Goal: Navigation & Orientation: Find specific page/section

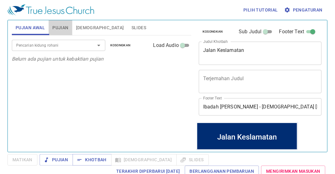
click at [62, 29] on span "Pujian" at bounding box center [60, 28] width 16 height 8
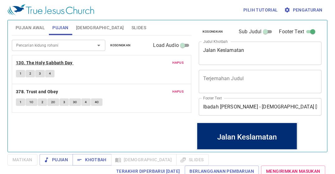
click at [59, 60] on b "130. The Holy Sabbath Day" at bounding box center [44, 63] width 57 height 8
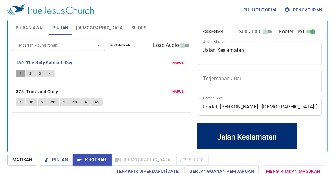
click at [20, 73] on span "1" at bounding box center [21, 74] width 2 height 6
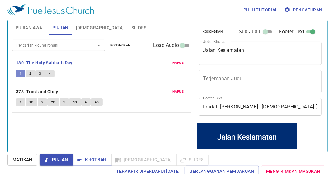
click at [20, 74] on button "1" at bounding box center [20, 73] width 9 height 7
click at [39, 64] on b "130. The Holy Sabbath Day" at bounding box center [44, 63] width 57 height 8
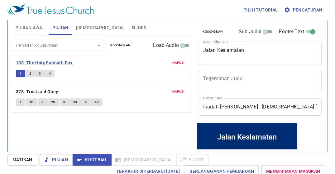
click at [39, 61] on b "130. The Holy Sabbath Day" at bounding box center [44, 63] width 57 height 8
click at [31, 26] on span "Pujian Awal" at bounding box center [30, 28] width 29 height 8
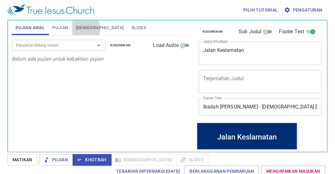
click at [82, 29] on span "Alkitab" at bounding box center [100, 28] width 48 height 8
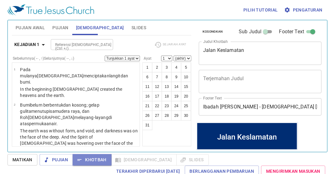
click at [100, 160] on span "Khotbah" at bounding box center [92, 160] width 29 height 8
click at [101, 157] on span "Khotbah" at bounding box center [92, 160] width 29 height 8
click at [212, 140] on div "Jalan Keslamatan" at bounding box center [247, 137] width 100 height 23
